Goal: Task Accomplishment & Management: Manage account settings

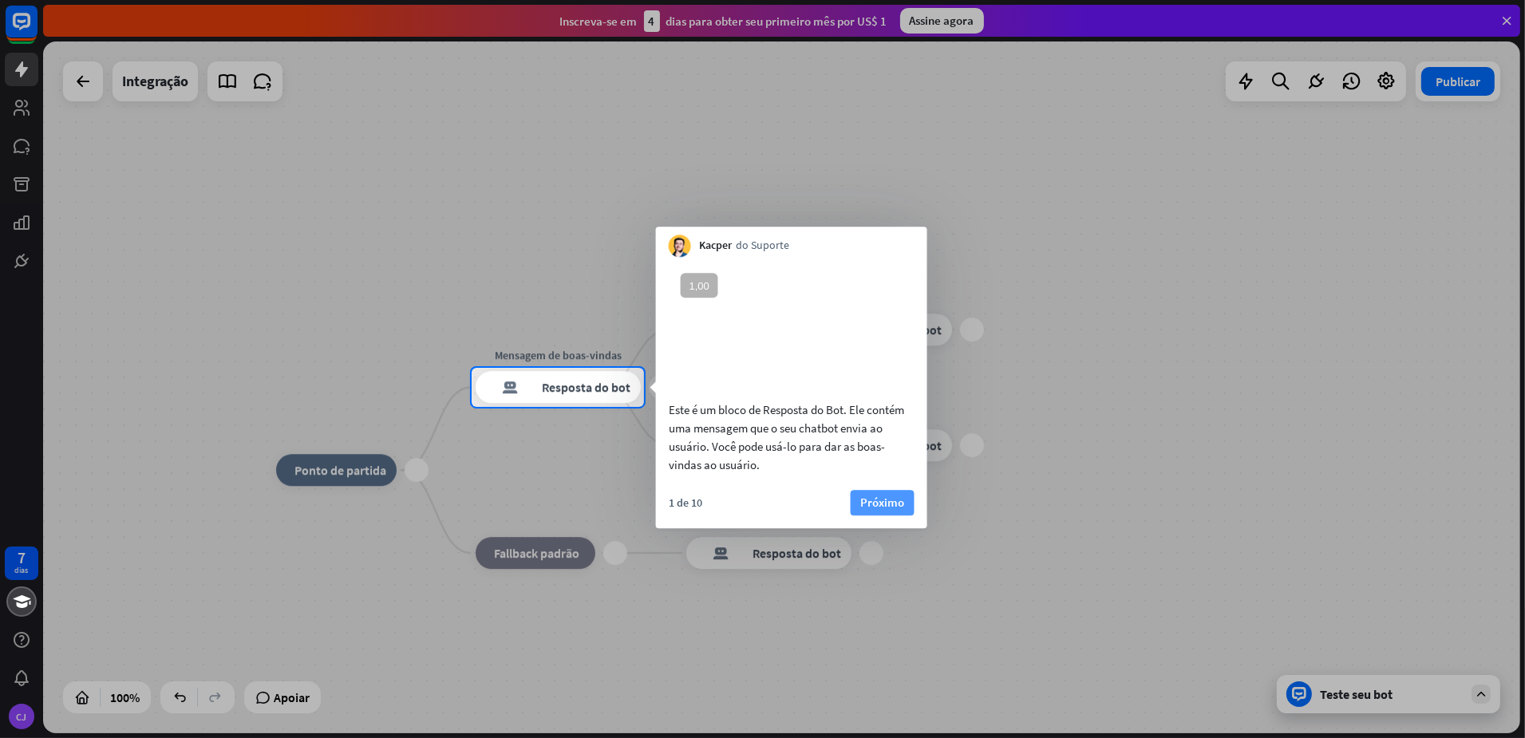
click at [892, 510] on font "Próximo" at bounding box center [882, 502] width 44 height 15
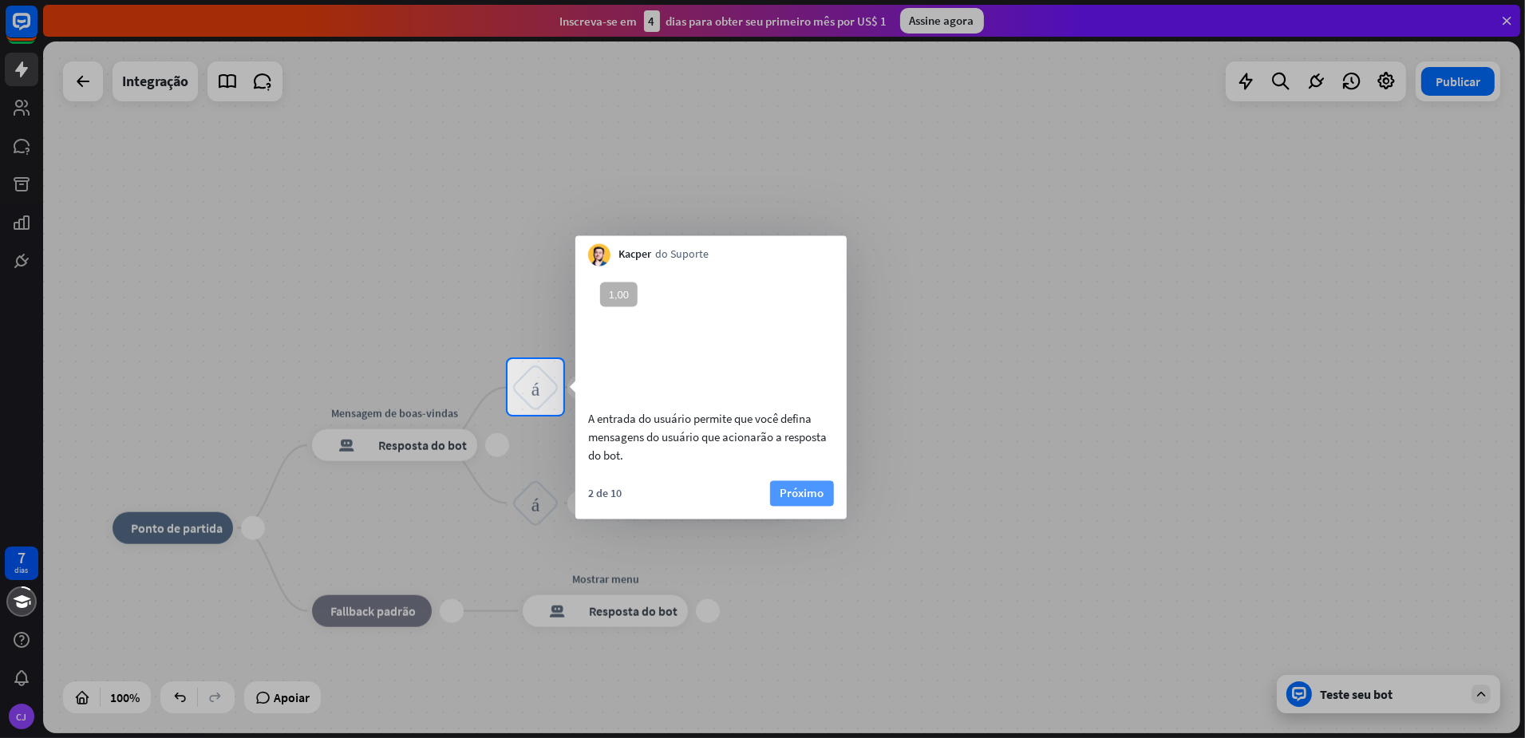
click at [808, 500] on font "Próximo" at bounding box center [802, 492] width 44 height 15
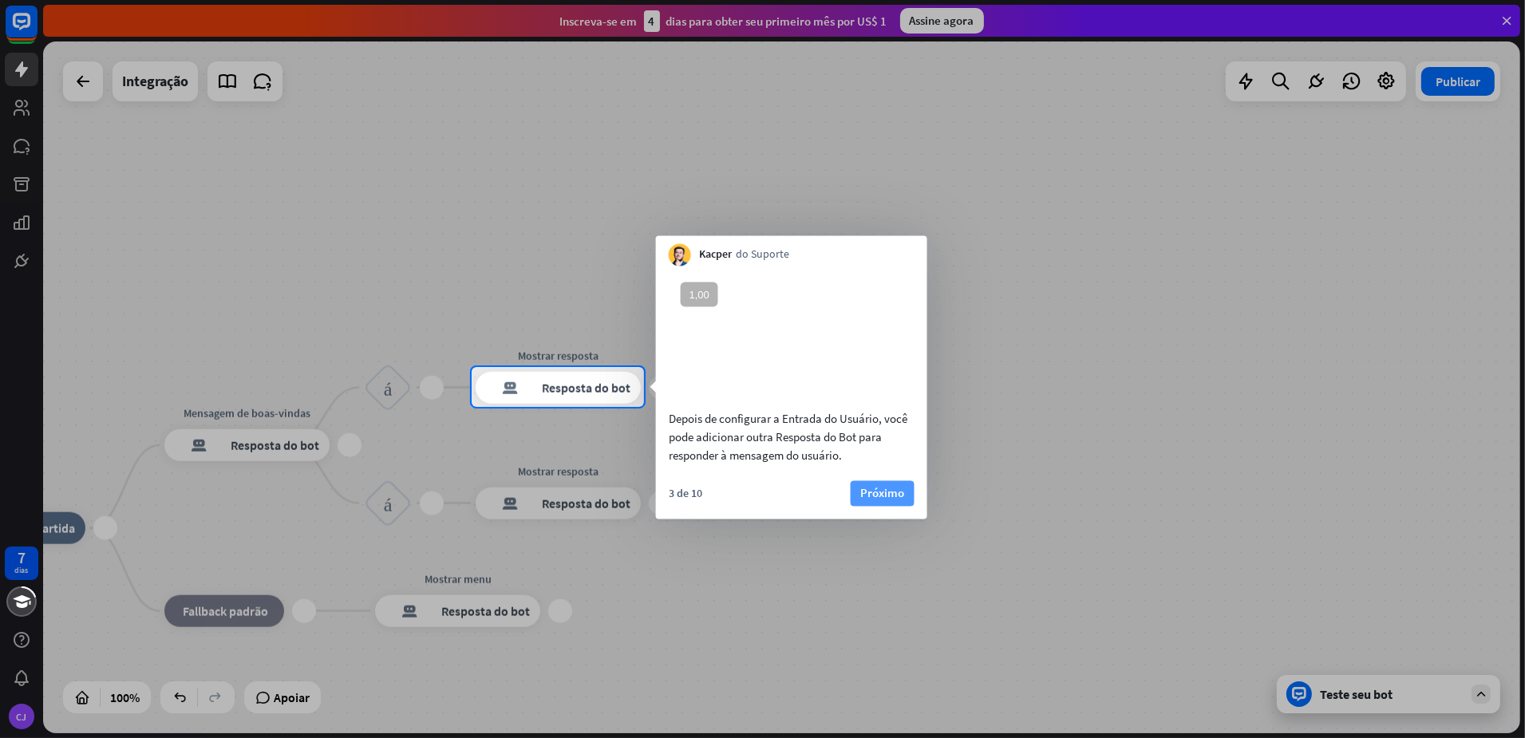
click at [864, 500] on font "Próximo" at bounding box center [882, 492] width 44 height 15
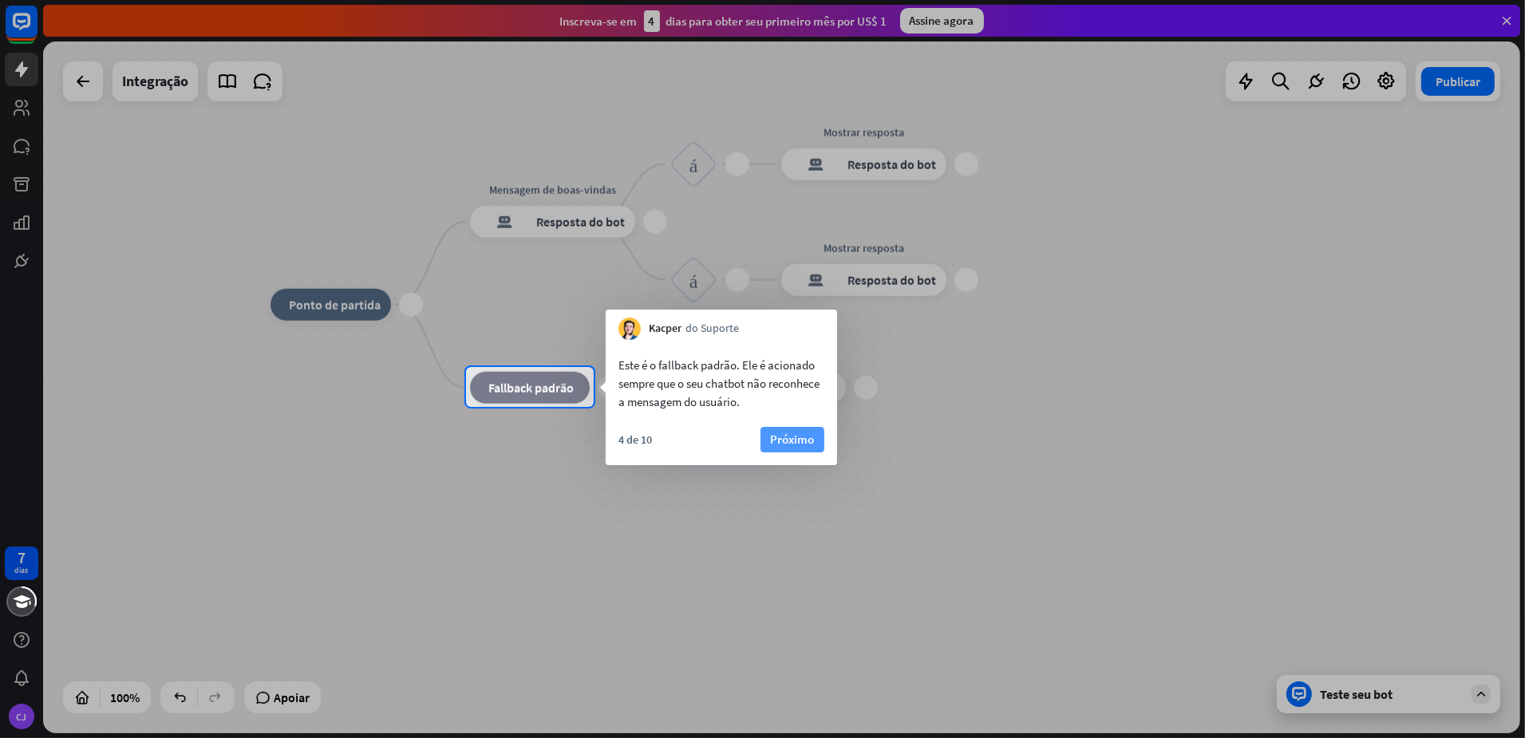
click at [794, 443] on font "Próximo" at bounding box center [792, 439] width 44 height 15
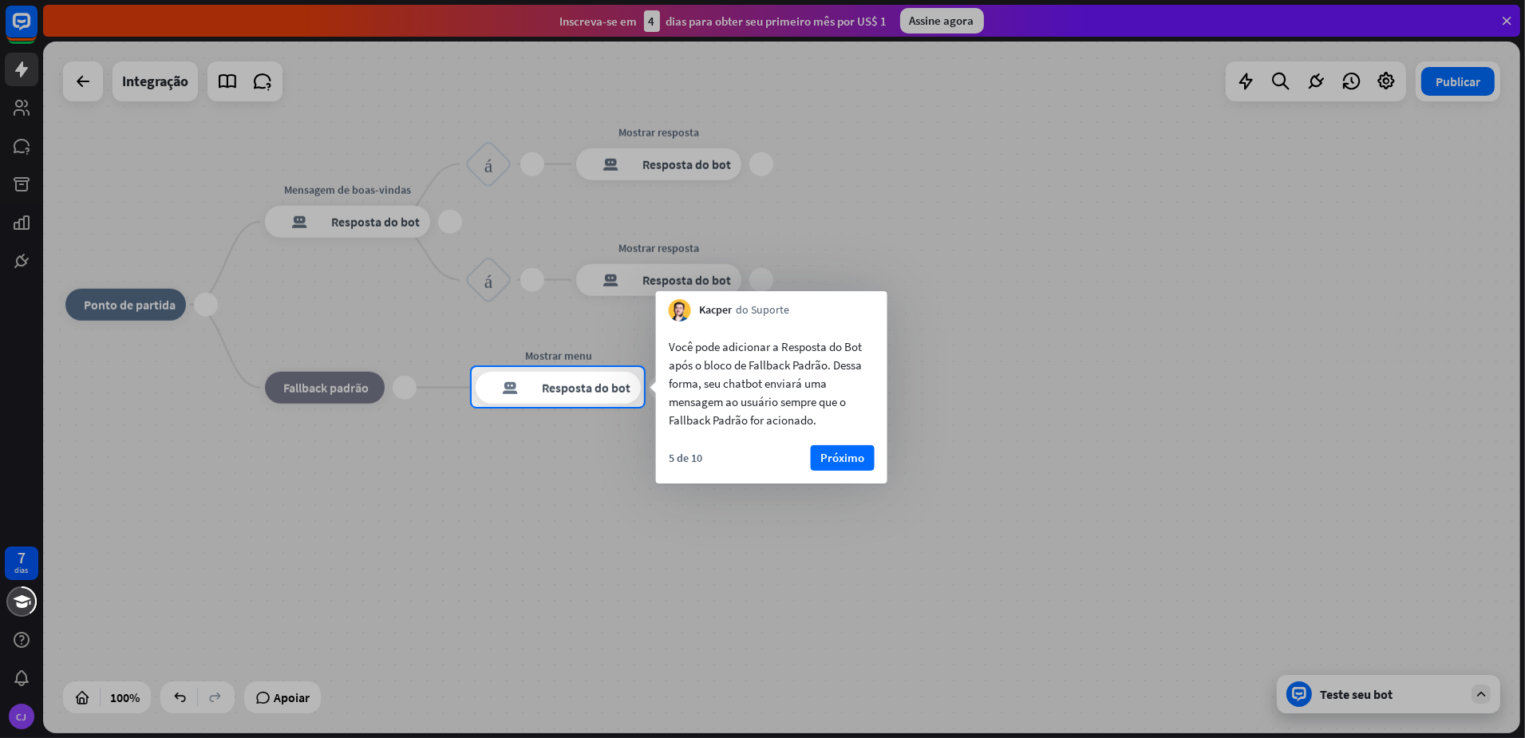
click at [1277, 228] on div at bounding box center [762, 183] width 1525 height 367
click at [939, 30] on div at bounding box center [762, 183] width 1525 height 367
click at [937, 18] on div at bounding box center [762, 183] width 1525 height 367
click at [824, 449] on font "Próximo" at bounding box center [842, 458] width 44 height 22
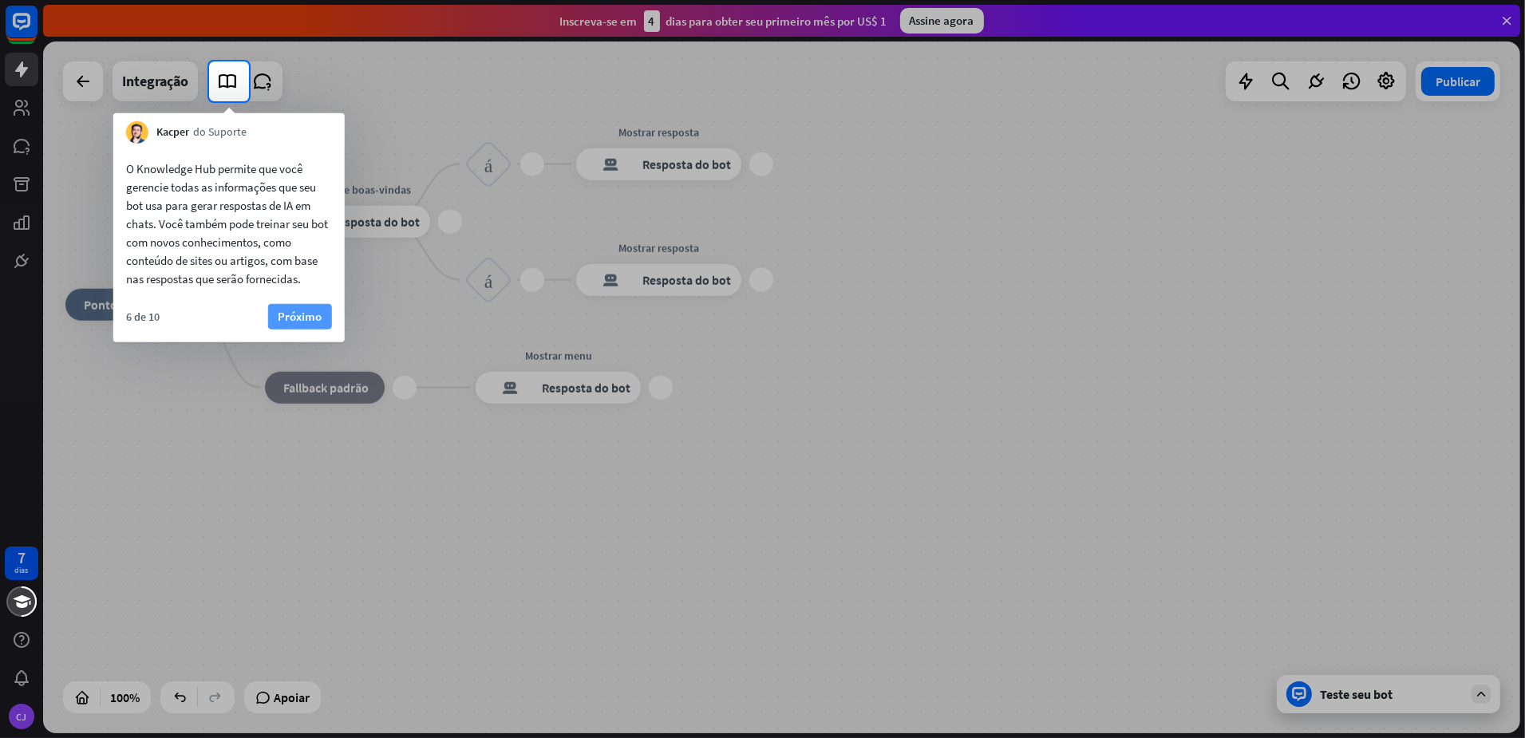
click at [300, 321] on font "Próximo" at bounding box center [300, 316] width 44 height 15
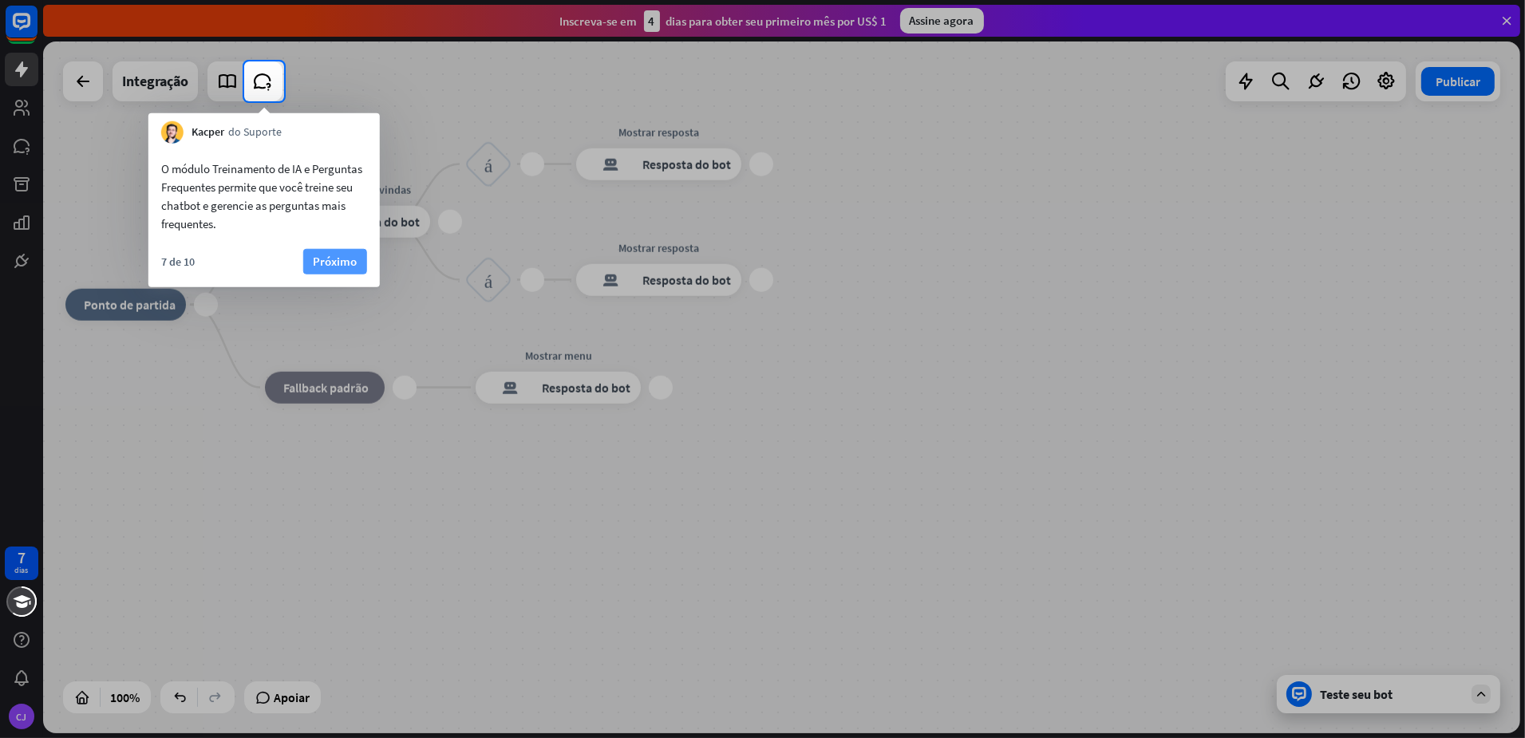
click at [319, 251] on font "Próximo" at bounding box center [335, 262] width 44 height 22
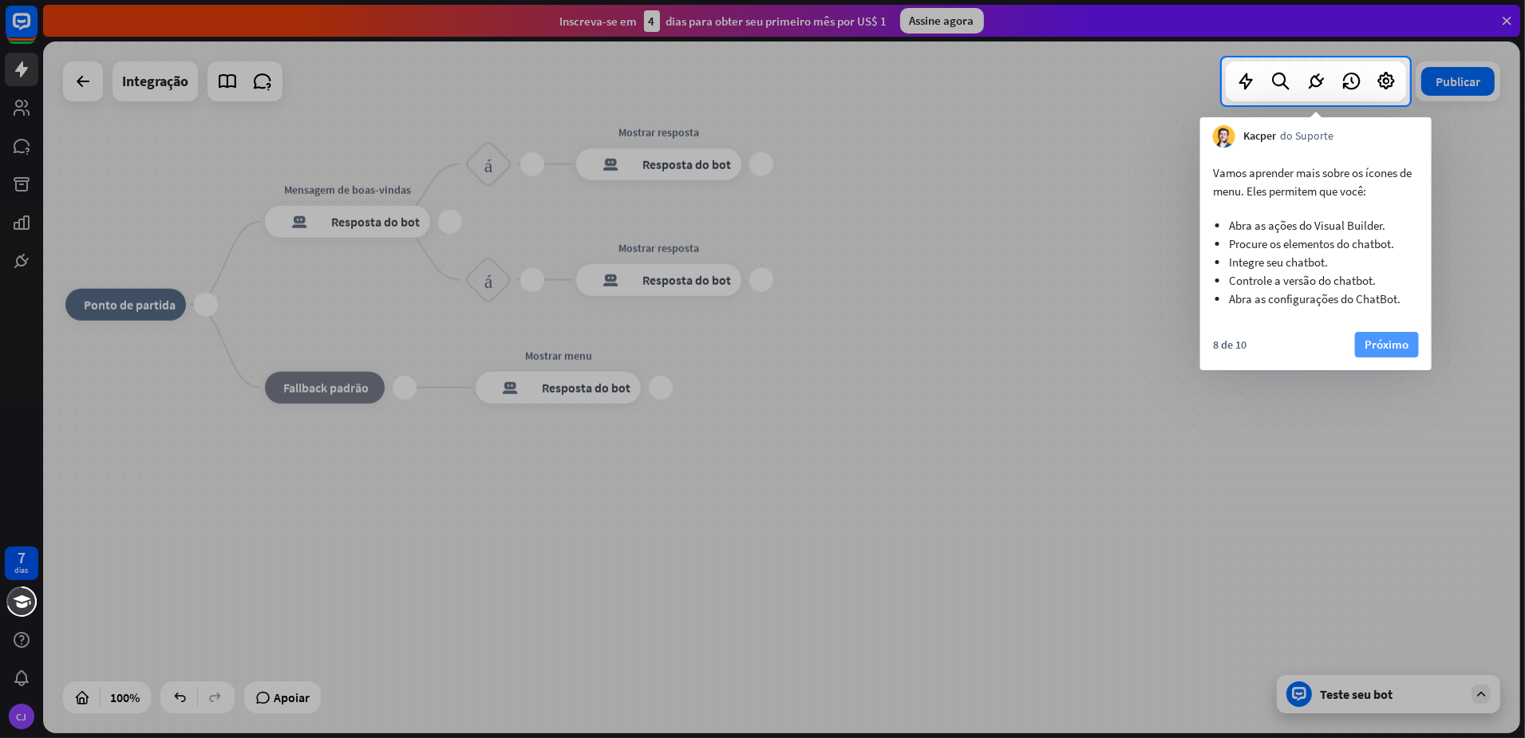
click at [1386, 350] on font "Próximo" at bounding box center [1387, 344] width 44 height 15
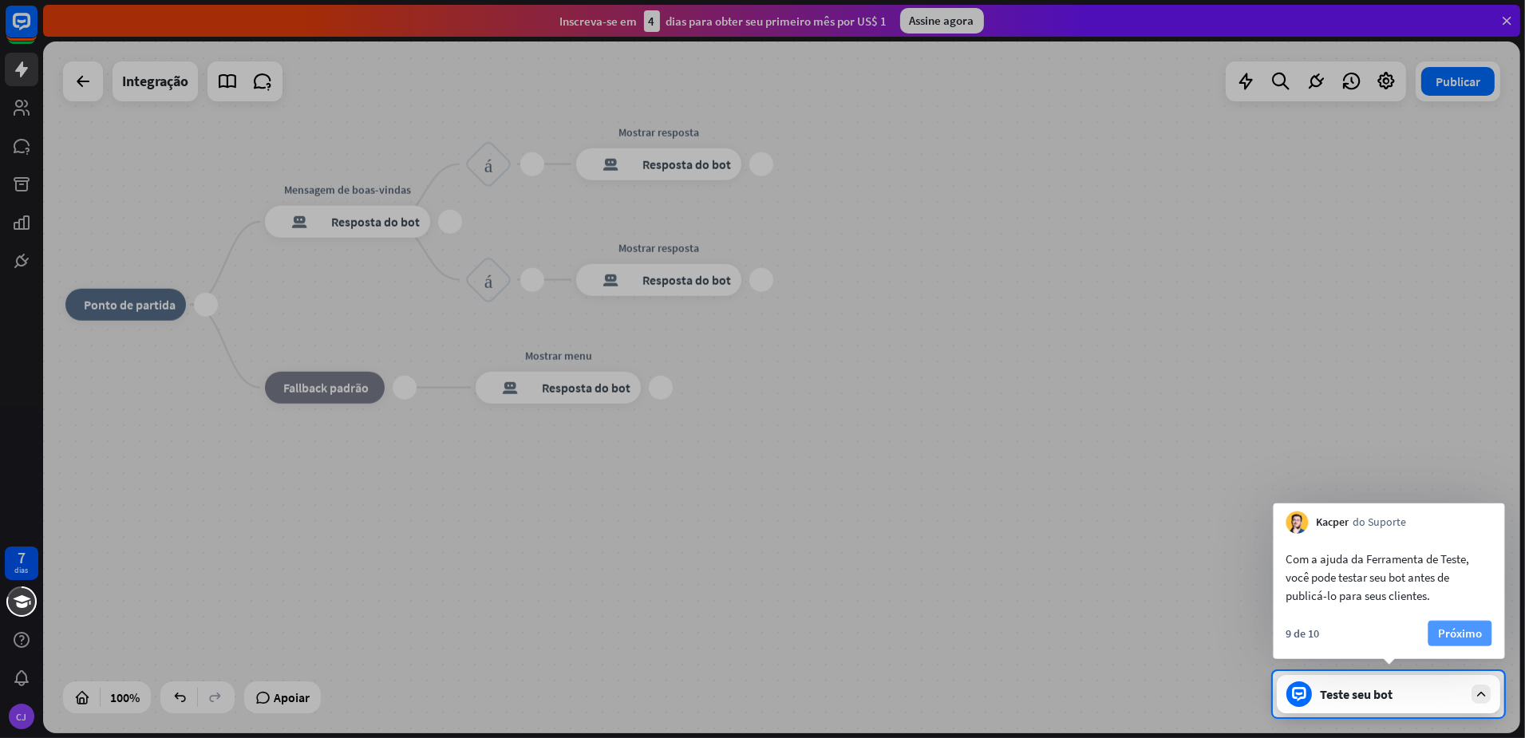
click at [1455, 622] on font "Próximo" at bounding box center [1460, 633] width 44 height 22
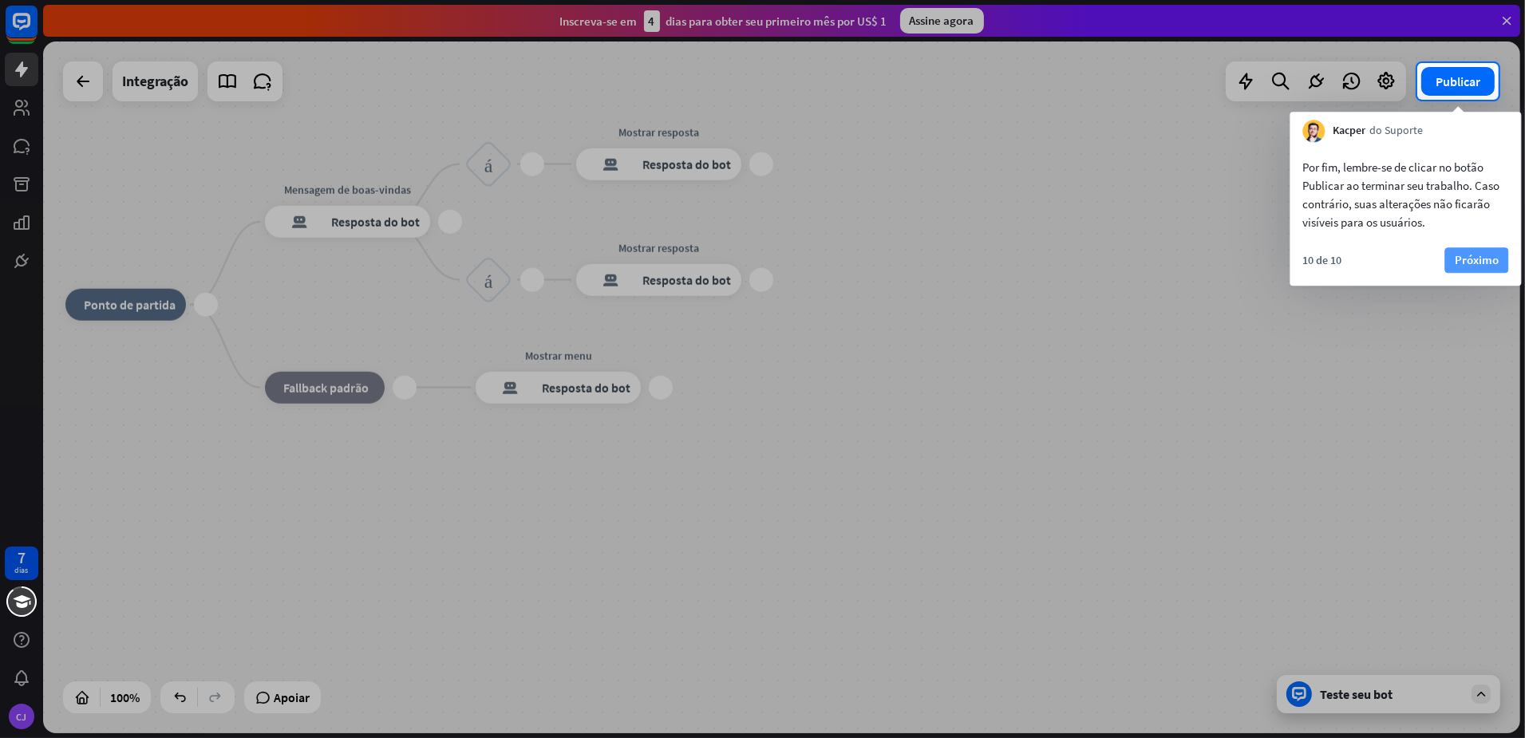
click at [1483, 263] on font "Próximo" at bounding box center [1477, 259] width 44 height 15
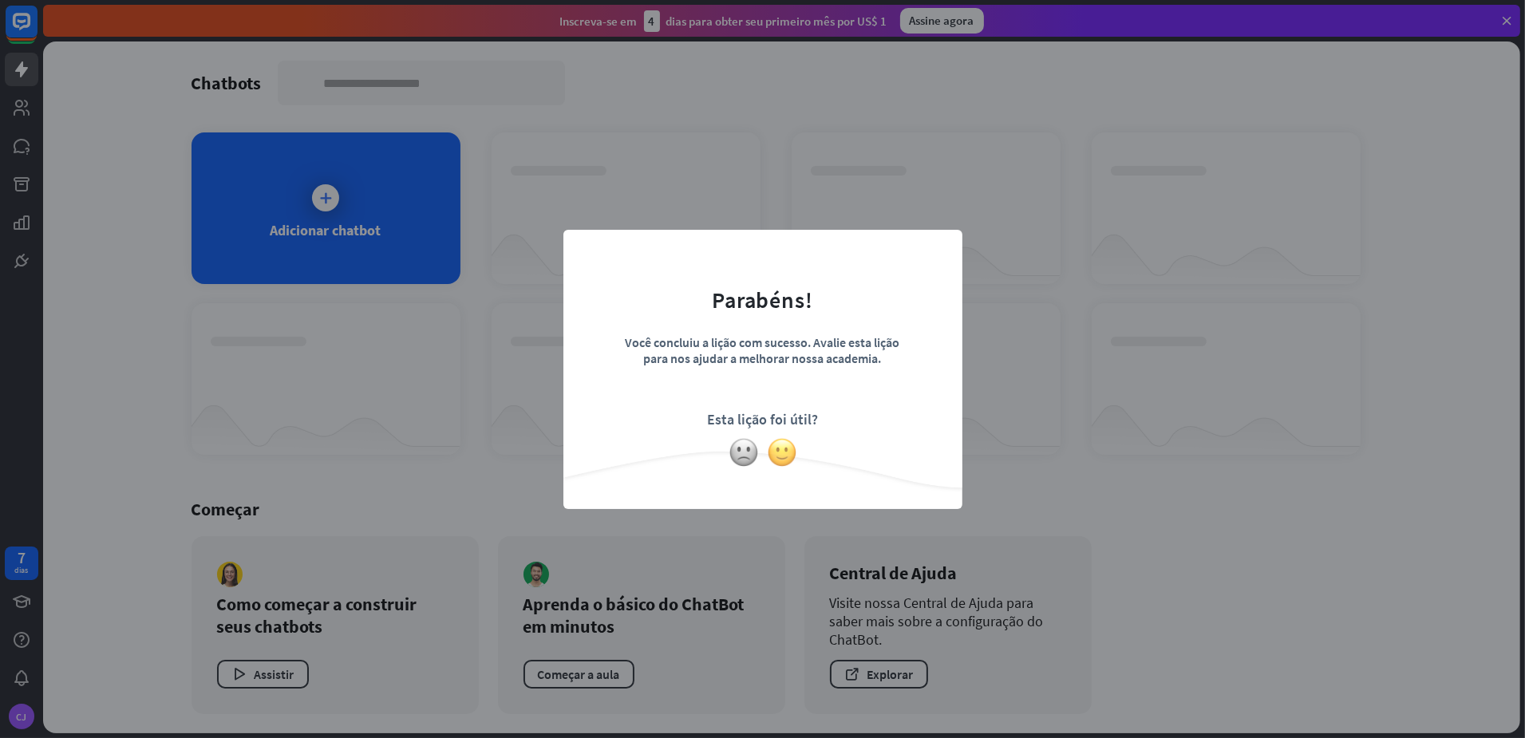
click at [782, 448] on img at bounding box center [782, 452] width 30 height 30
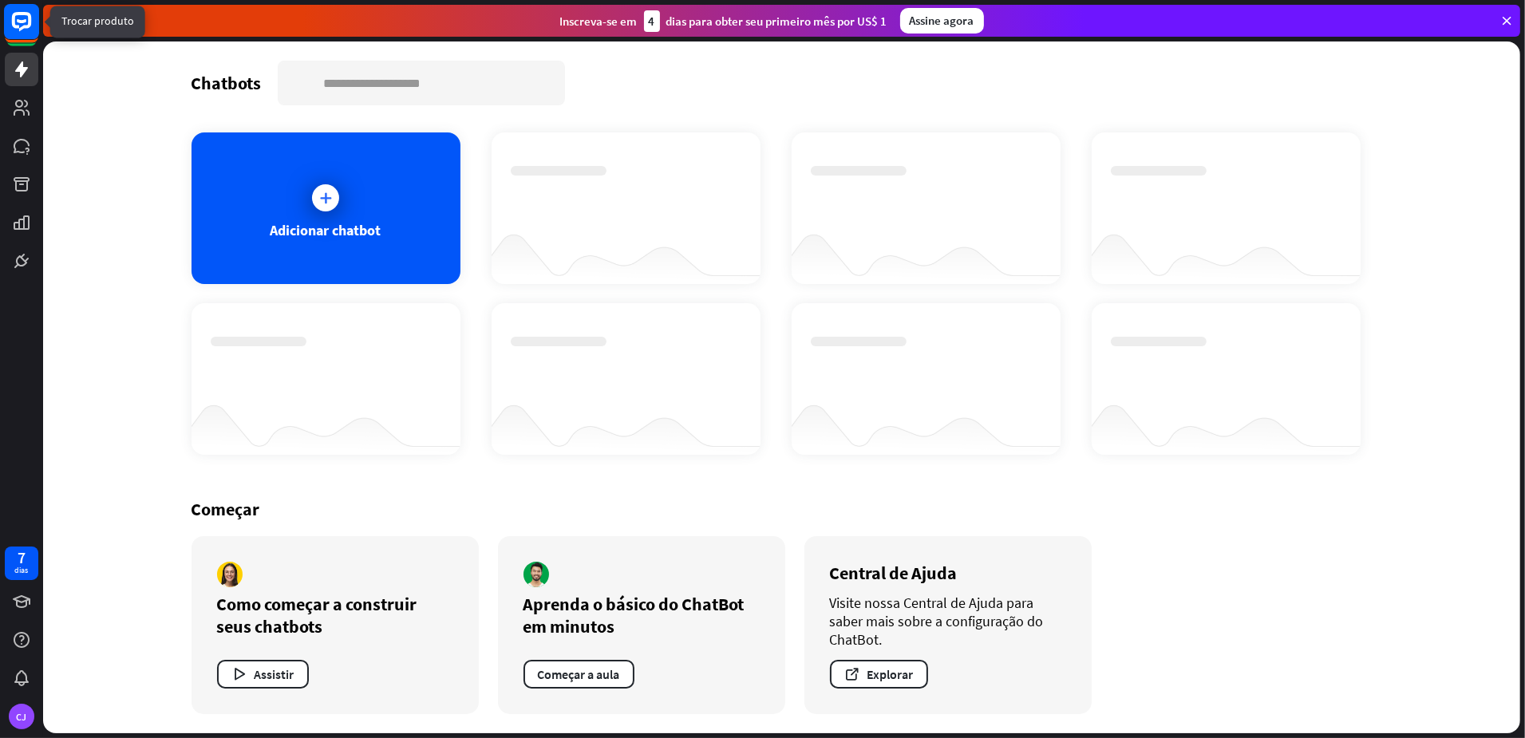
click at [14, 13] on rect at bounding box center [21, 21] width 35 height 35
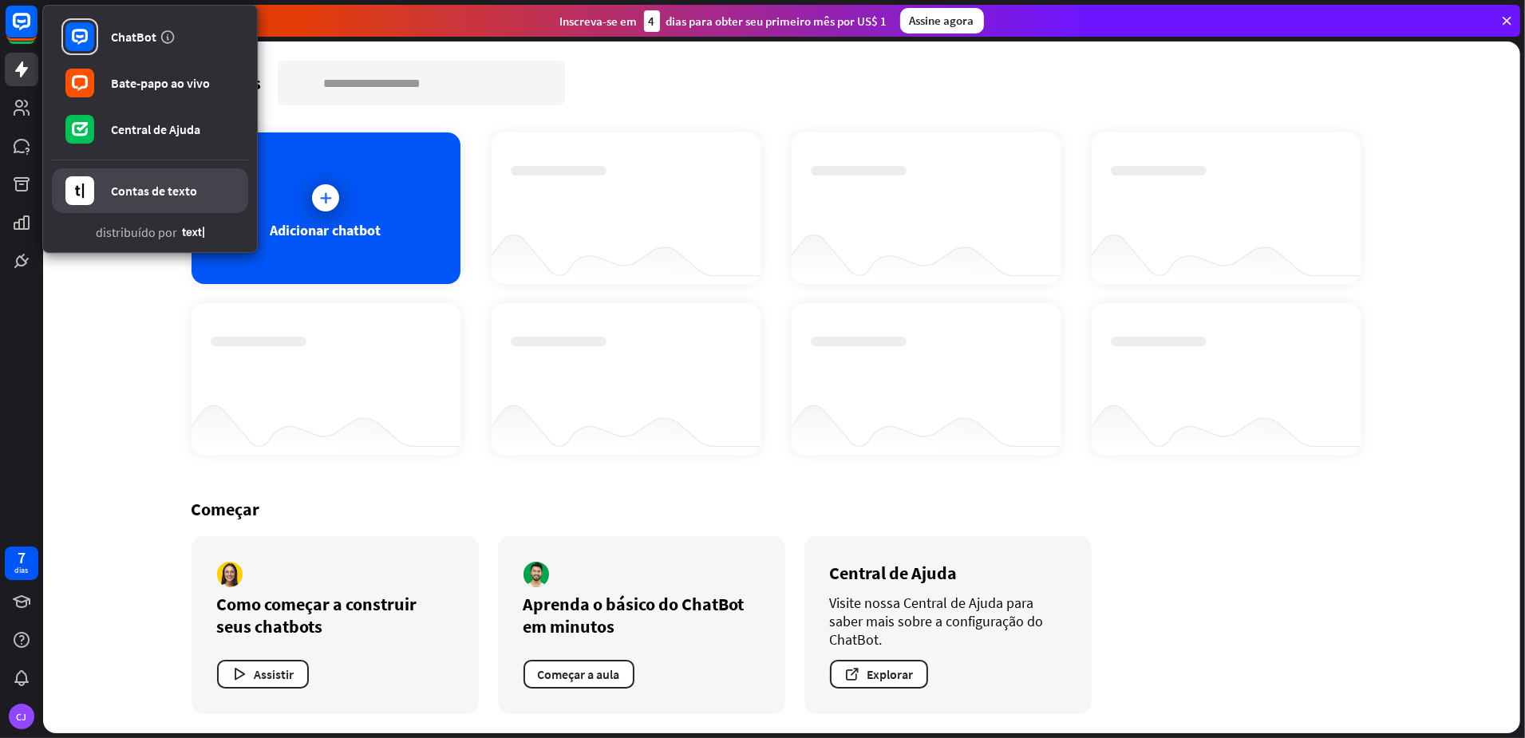
click at [208, 192] on link "Contas de texto" at bounding box center [150, 190] width 196 height 45
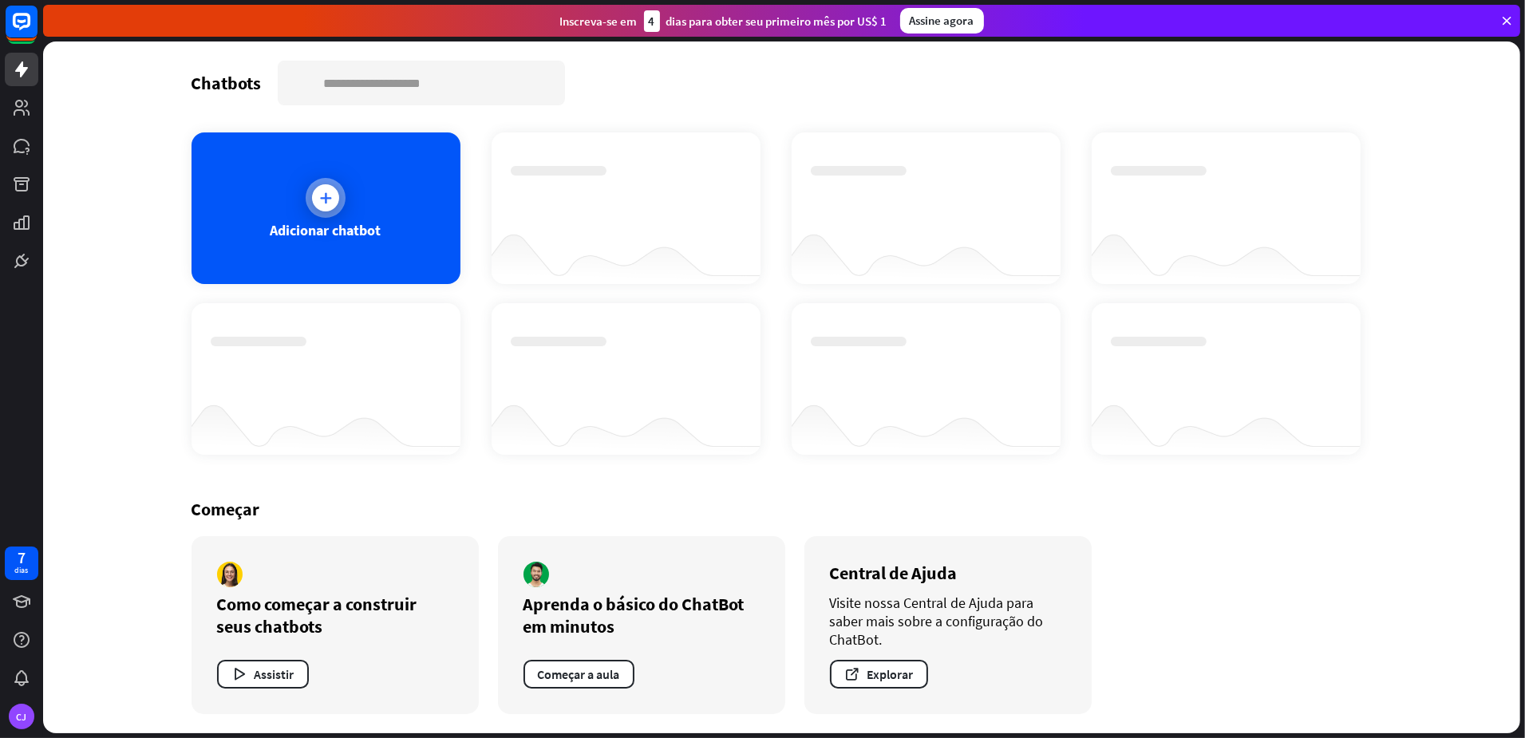
click at [314, 194] on div at bounding box center [325, 197] width 27 height 27
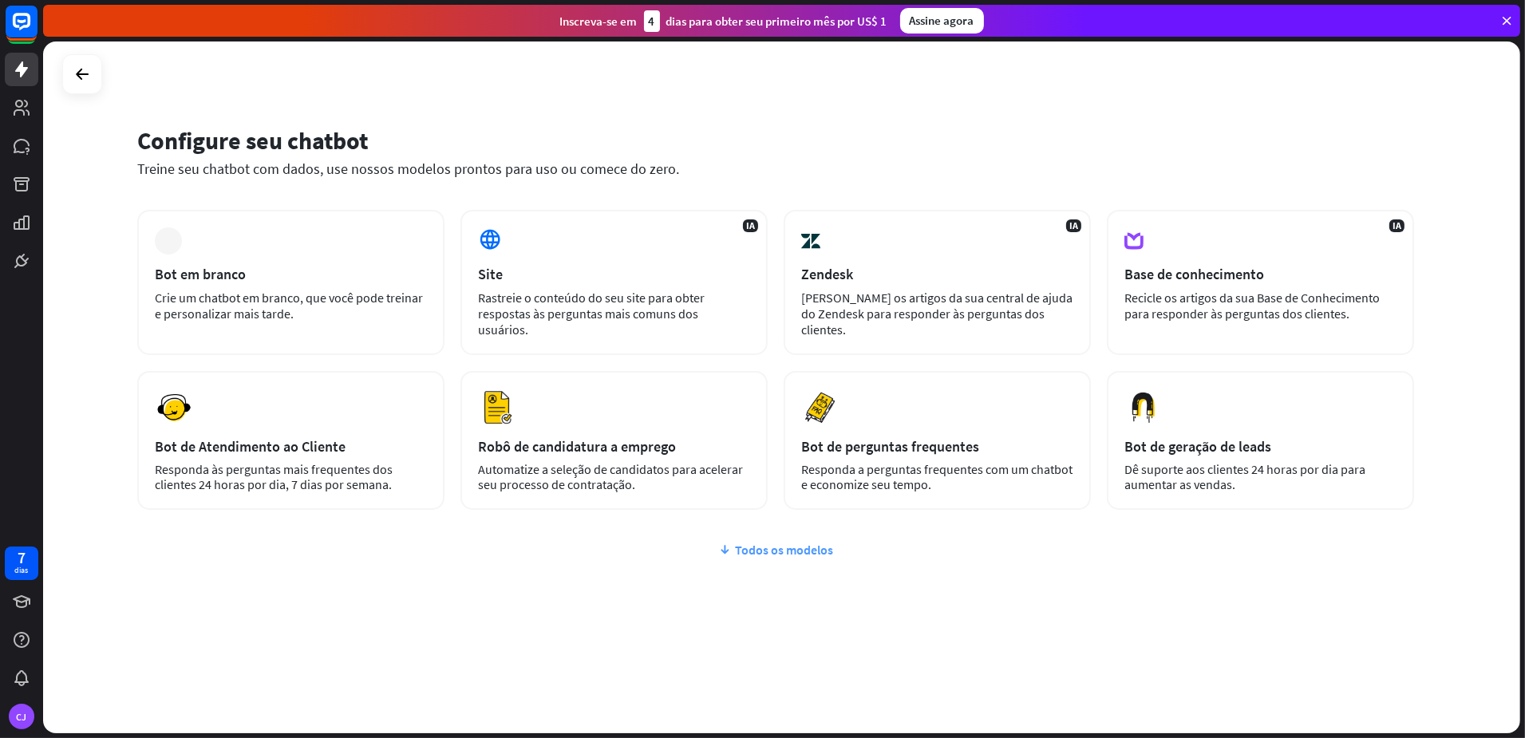
click at [723, 542] on icon at bounding box center [724, 550] width 13 height 16
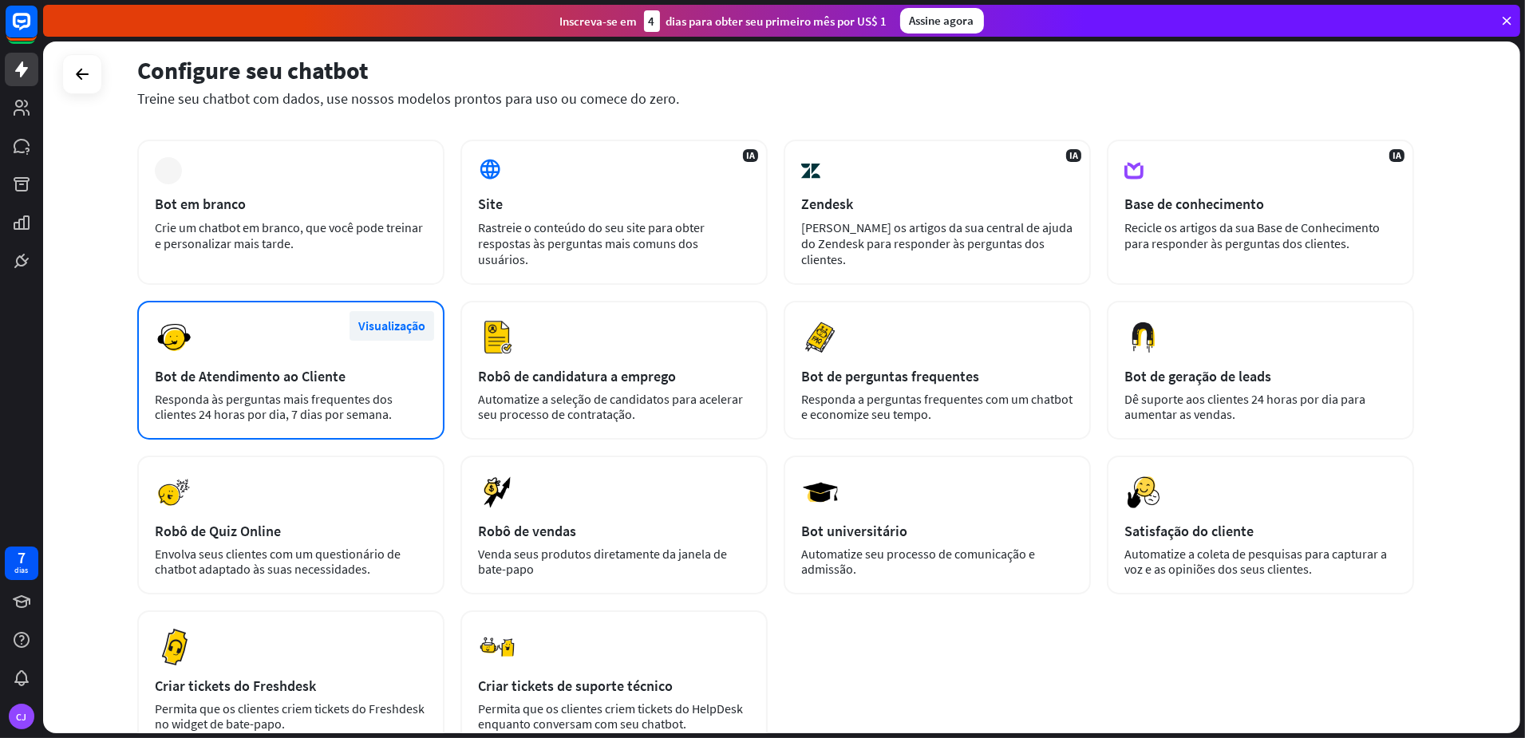
scroll to position [178, 0]
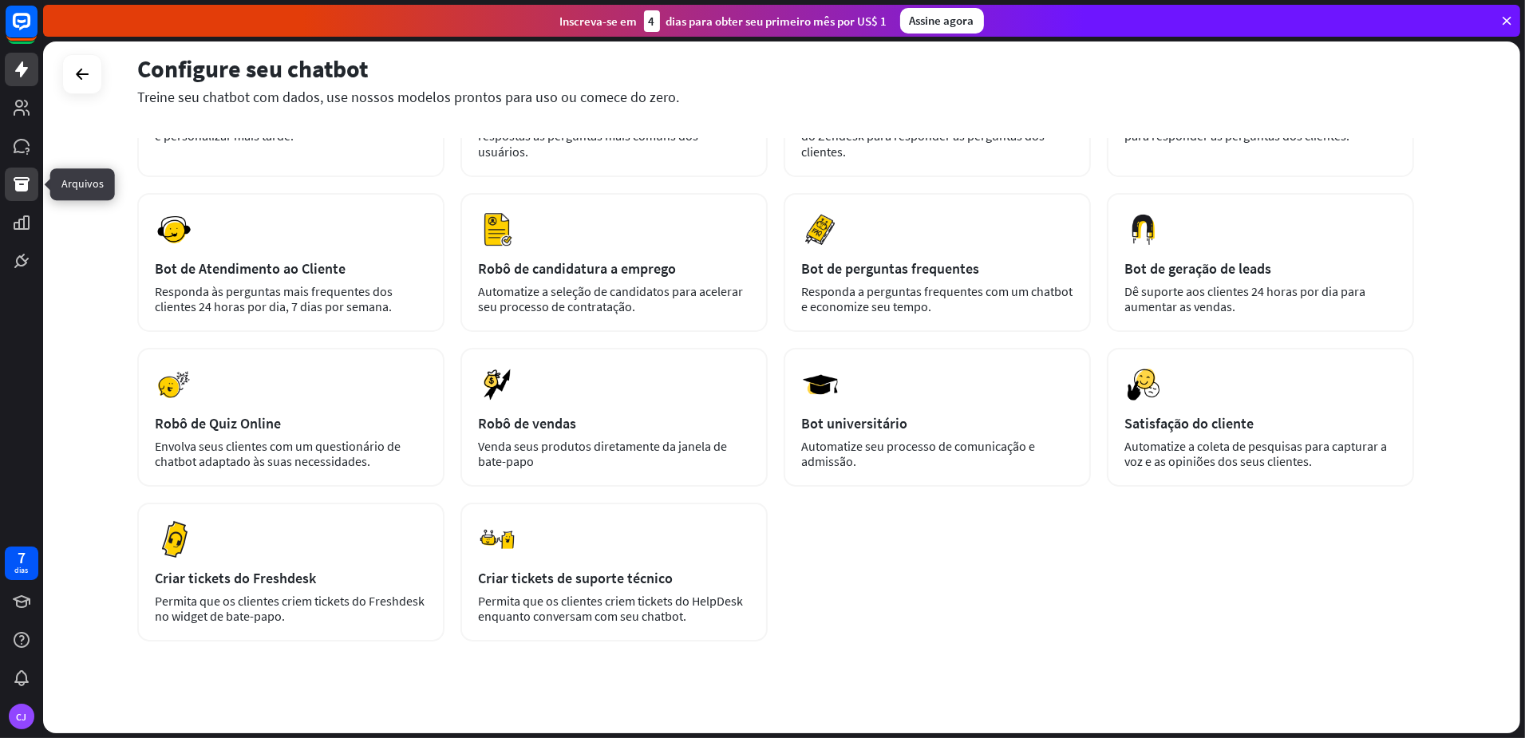
click at [16, 184] on icon at bounding box center [22, 184] width 16 height 14
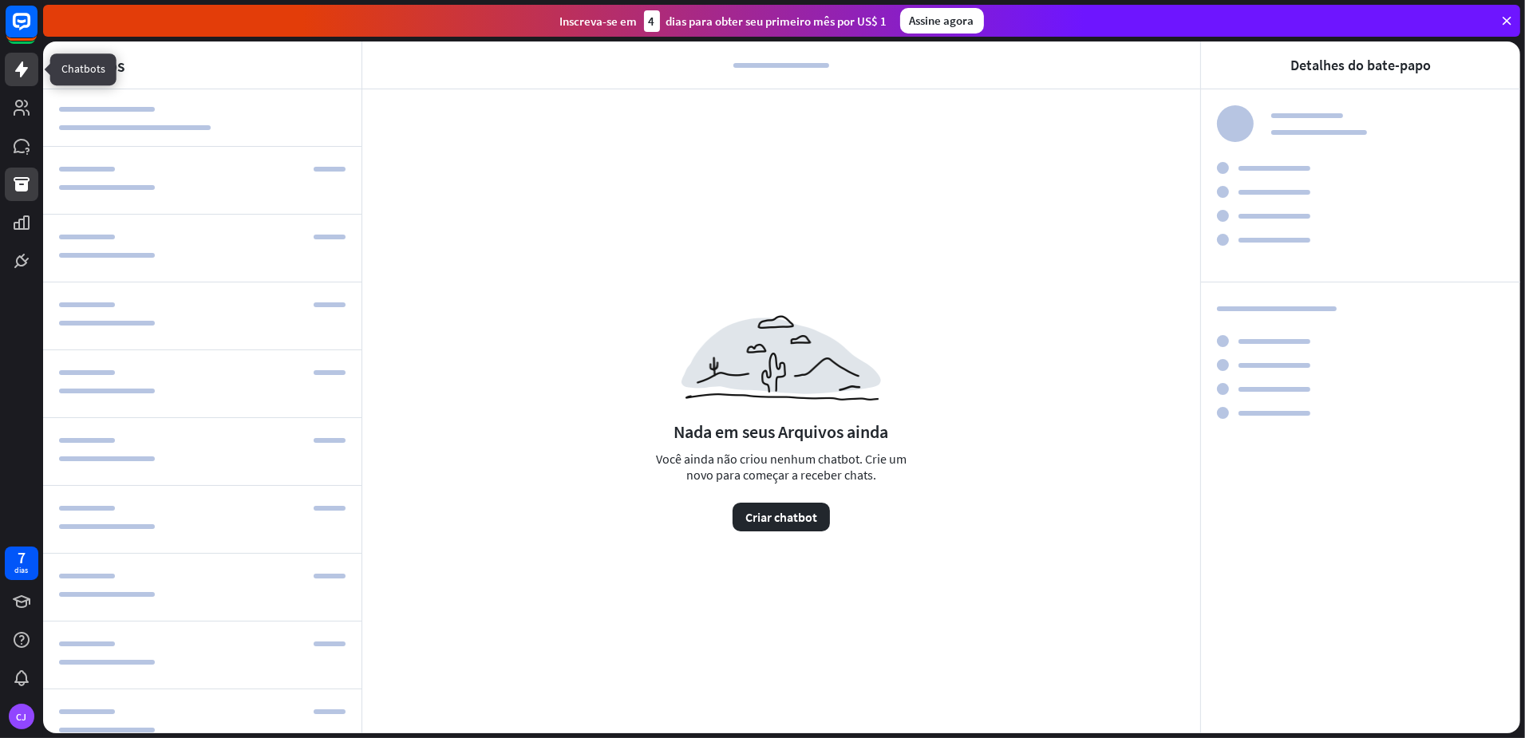
click at [22, 63] on icon at bounding box center [21, 69] width 13 height 16
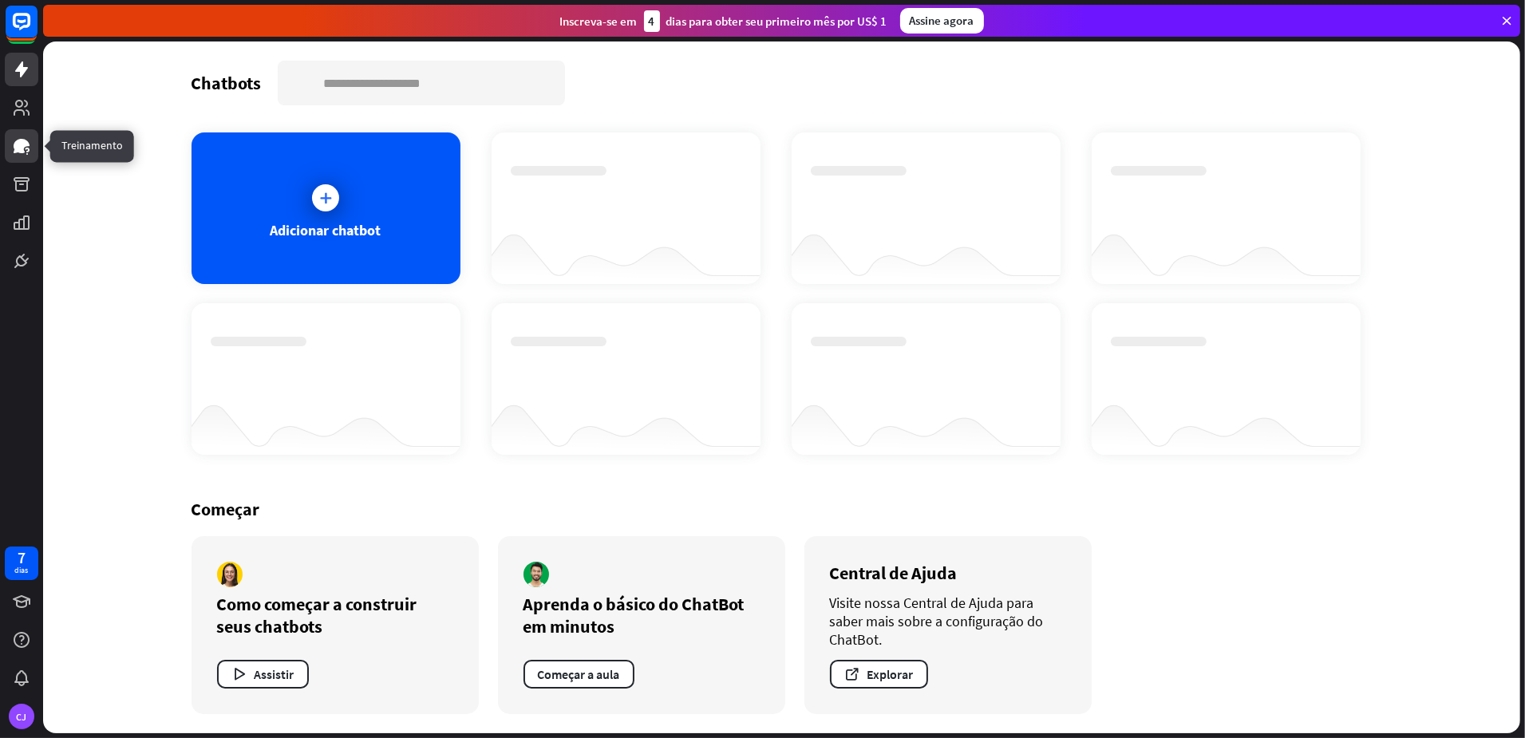
click at [30, 137] on icon at bounding box center [21, 145] width 19 height 19
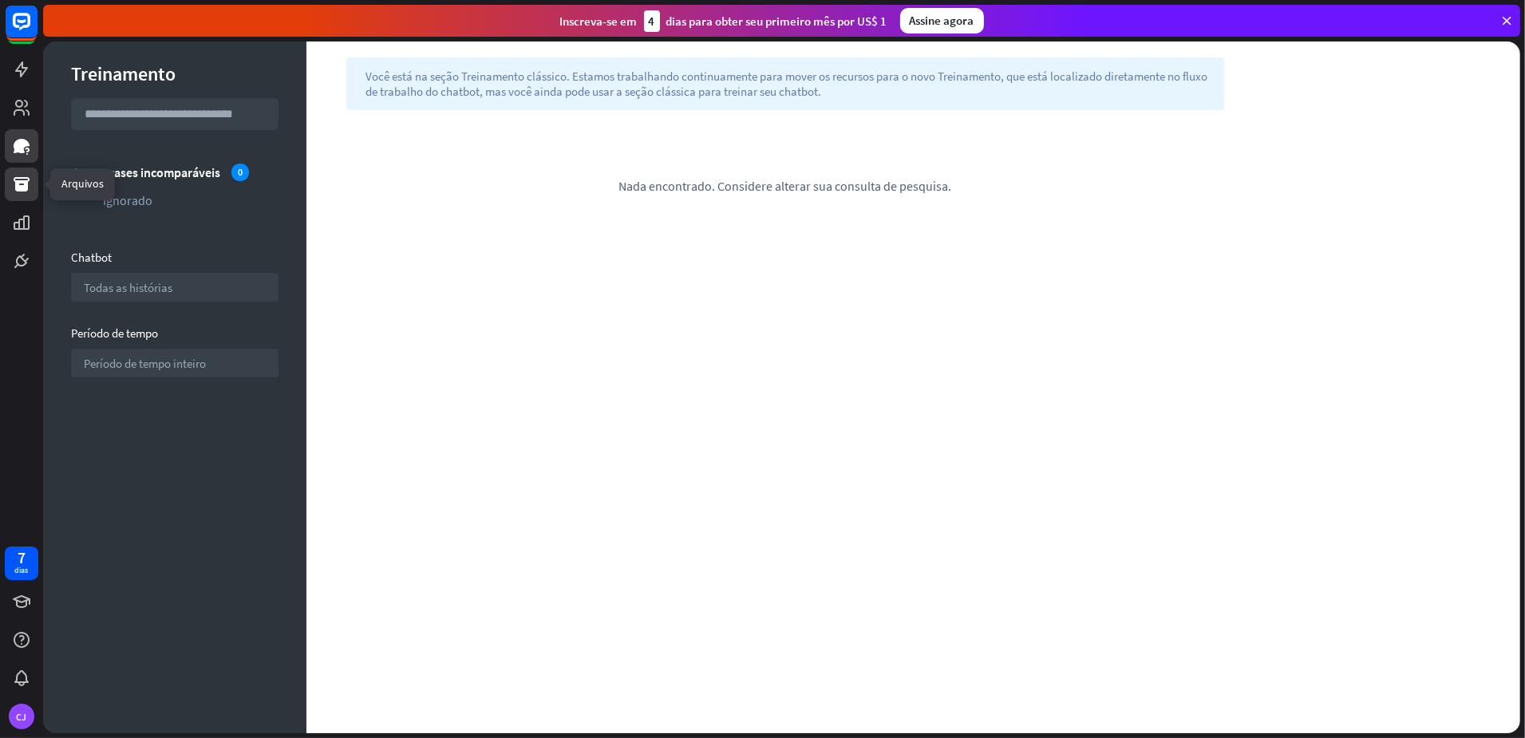
click at [10, 192] on link at bounding box center [22, 185] width 34 height 34
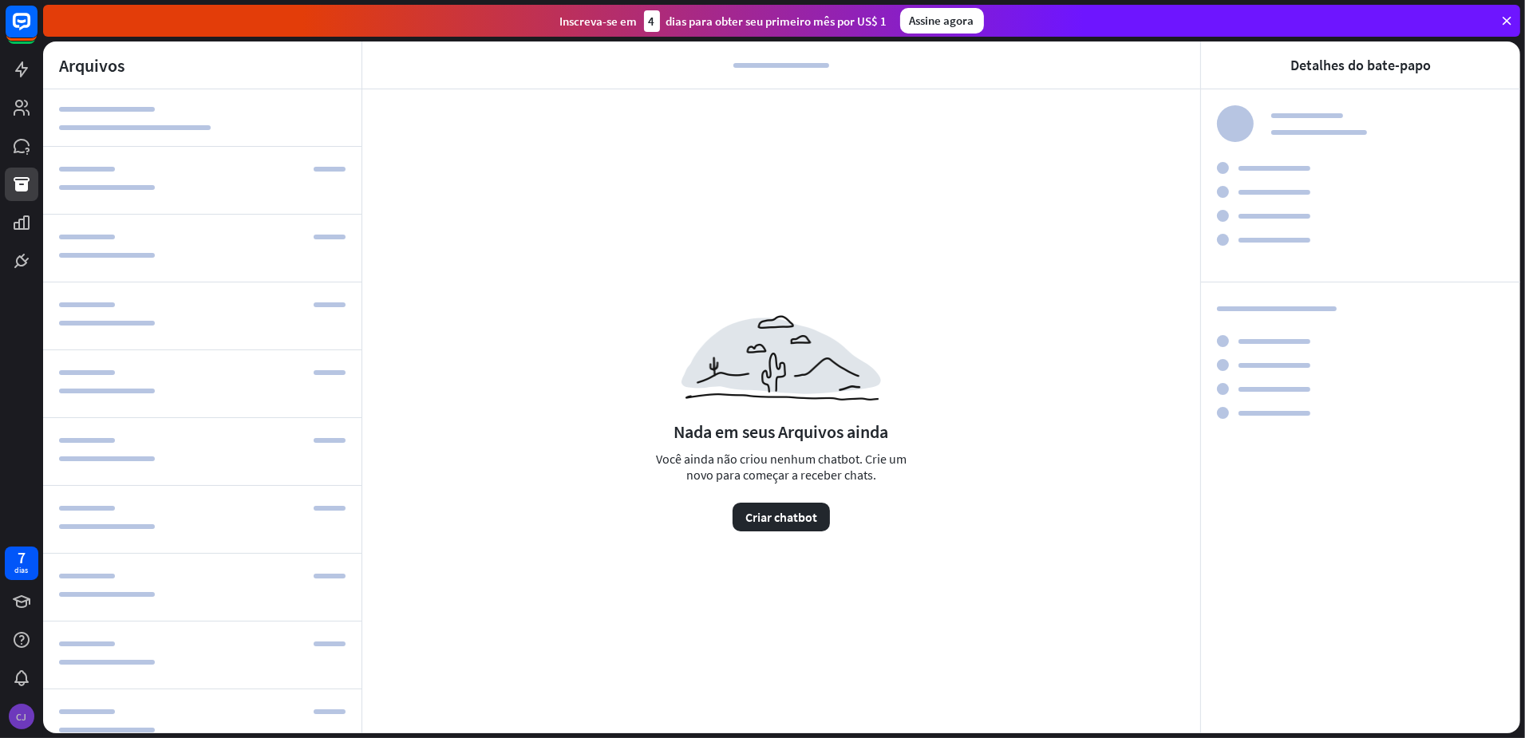
click at [21, 715] on font "CJ" at bounding box center [22, 717] width 10 height 12
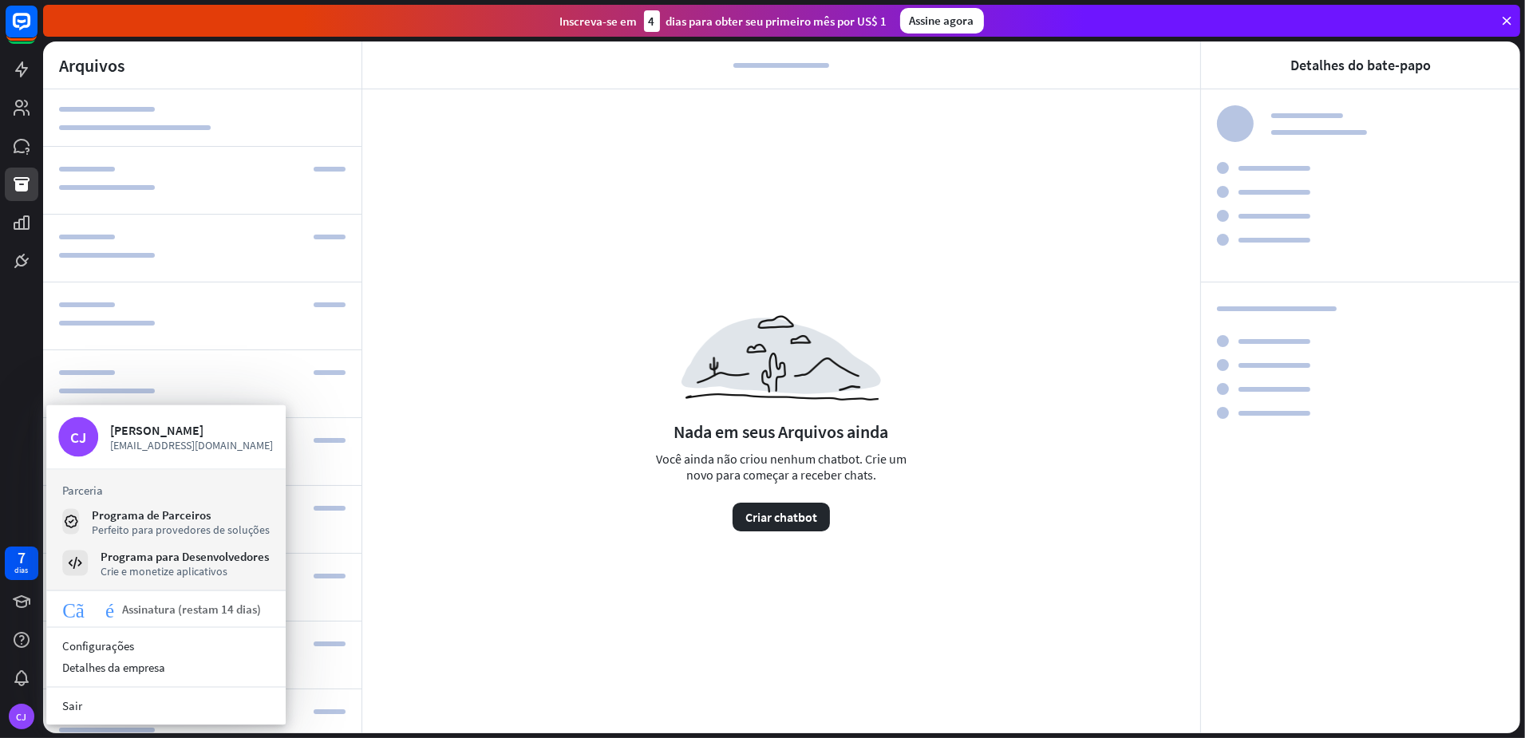
click at [139, 607] on font "Assinatura (restam 14 dias)" at bounding box center [191, 609] width 139 height 15
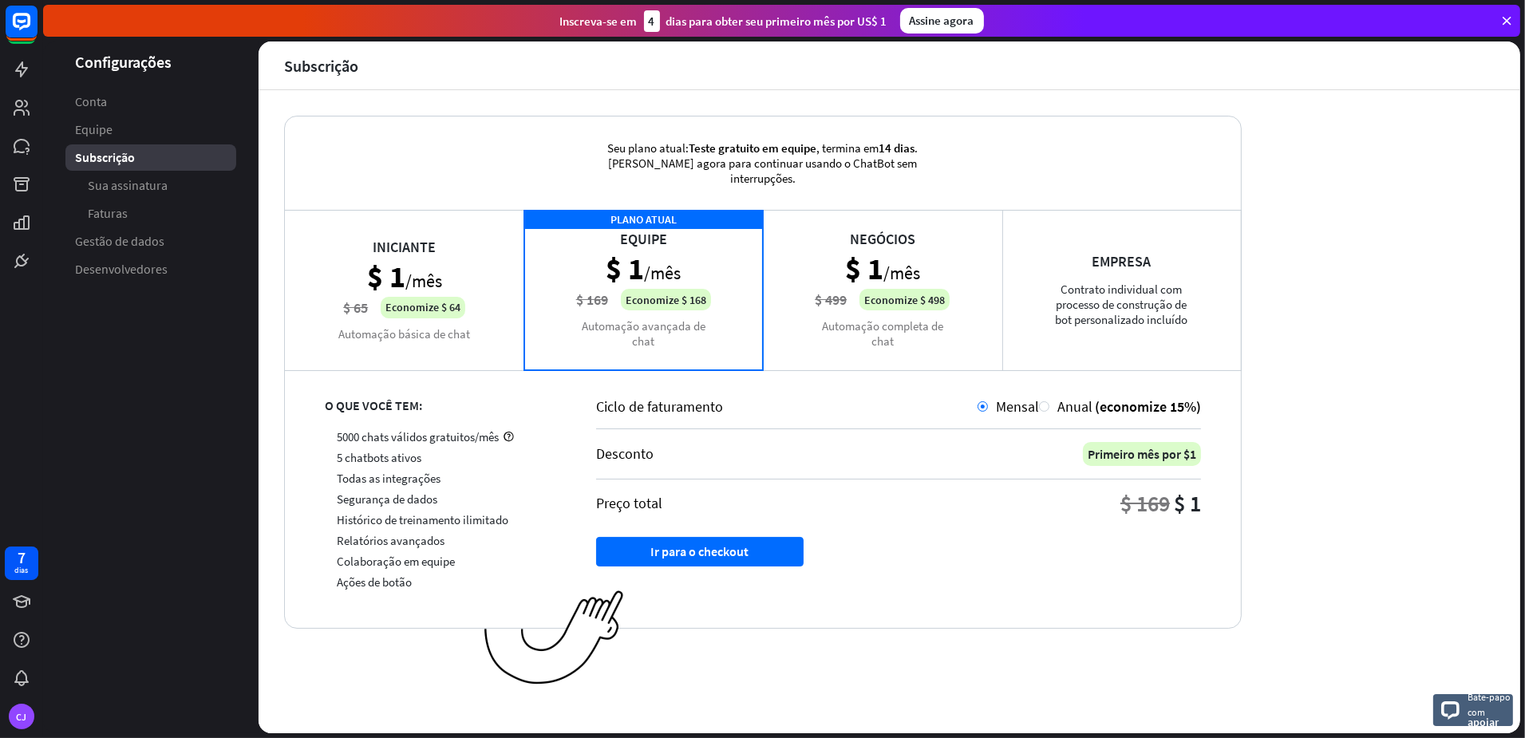
click at [156, 505] on aside "Configurações Conta Equipe Subscrição Sua assinatura Faturas Gestão de dados De…" at bounding box center [150, 387] width 215 height 692
click at [124, 185] on font "Sua assinatura" at bounding box center [128, 185] width 80 height 16
click at [124, 220] on font "Faturas" at bounding box center [108, 213] width 40 height 16
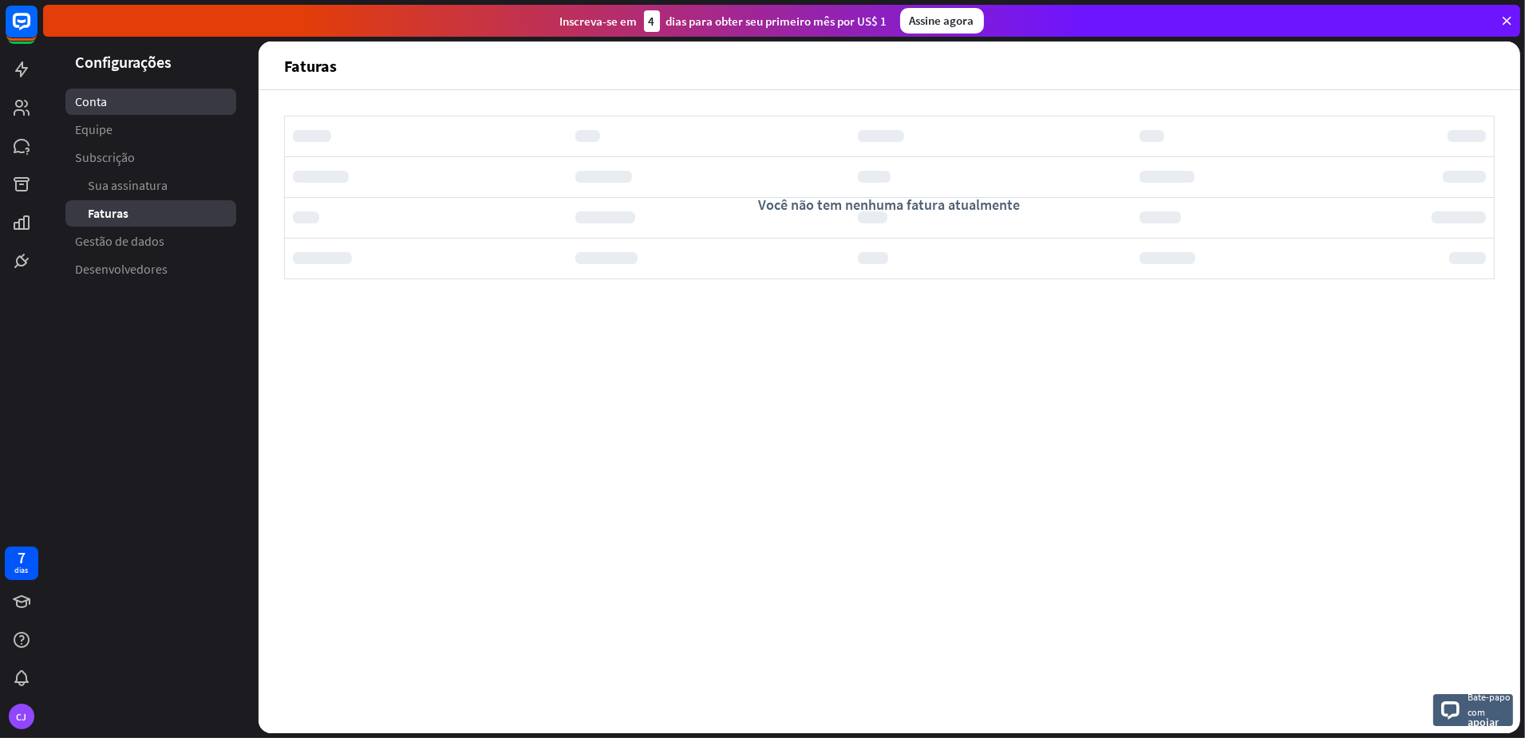
click at [105, 101] on font "Conta" at bounding box center [91, 101] width 32 height 16
